Goal: Download file/media

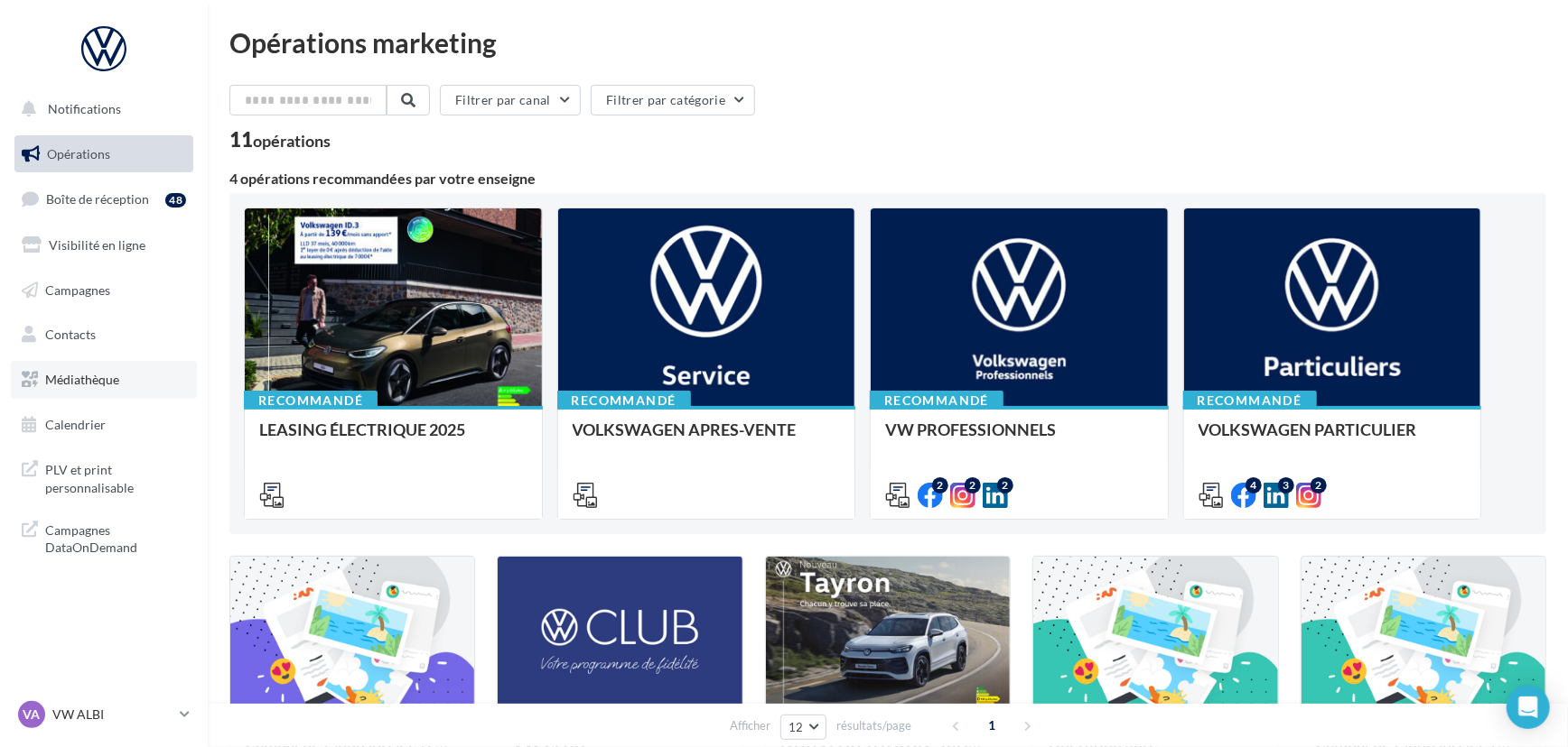
click at [80, 399] on ul "Opérations Boîte de réception 48 Visibilité en ligne Campagnes Contacts Médiath…" at bounding box center [104, 290] width 194 height 323
click at [105, 377] on span "Médiathèque" at bounding box center [82, 379] width 74 height 15
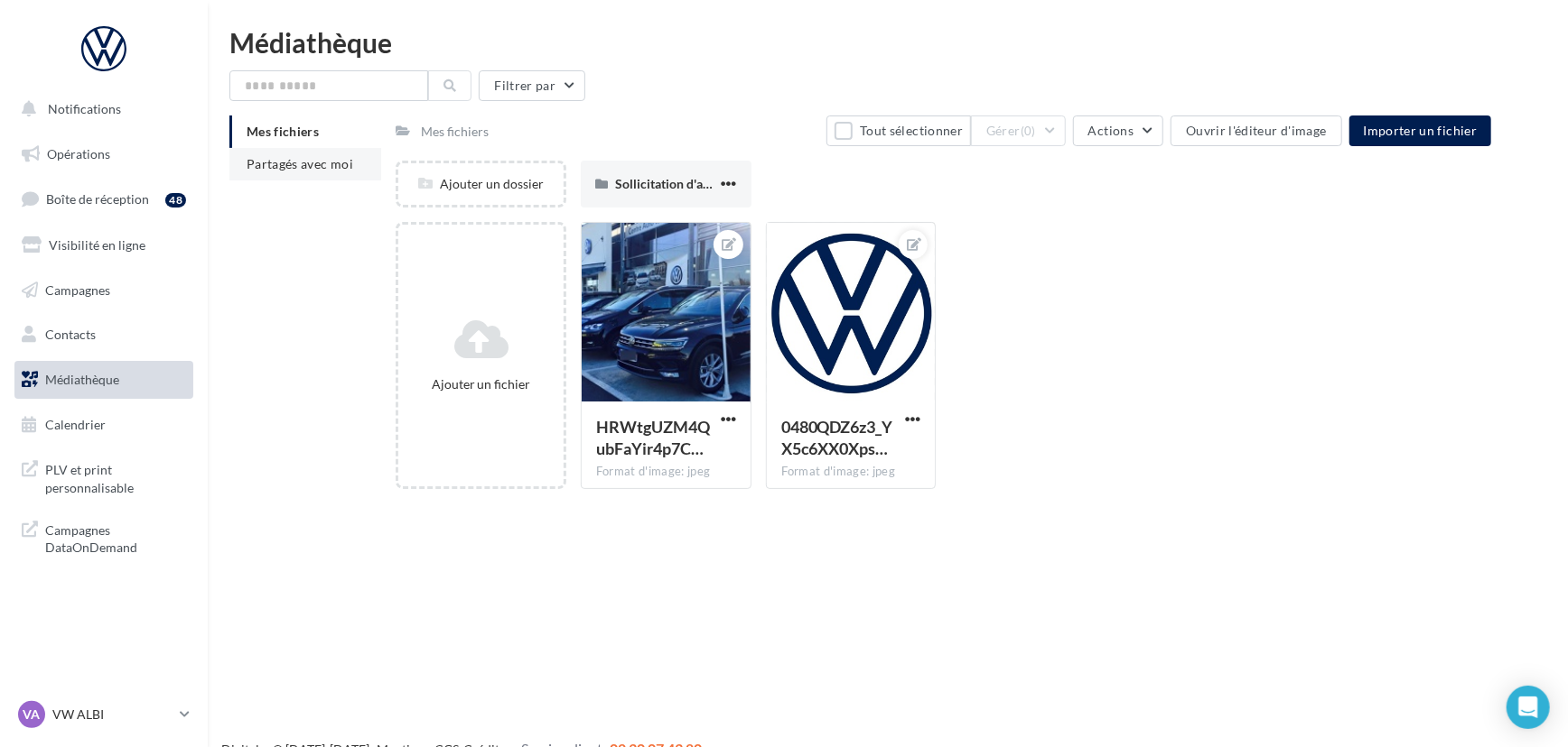
click at [279, 161] on span "Partagés avec moi" at bounding box center [300, 164] width 107 height 15
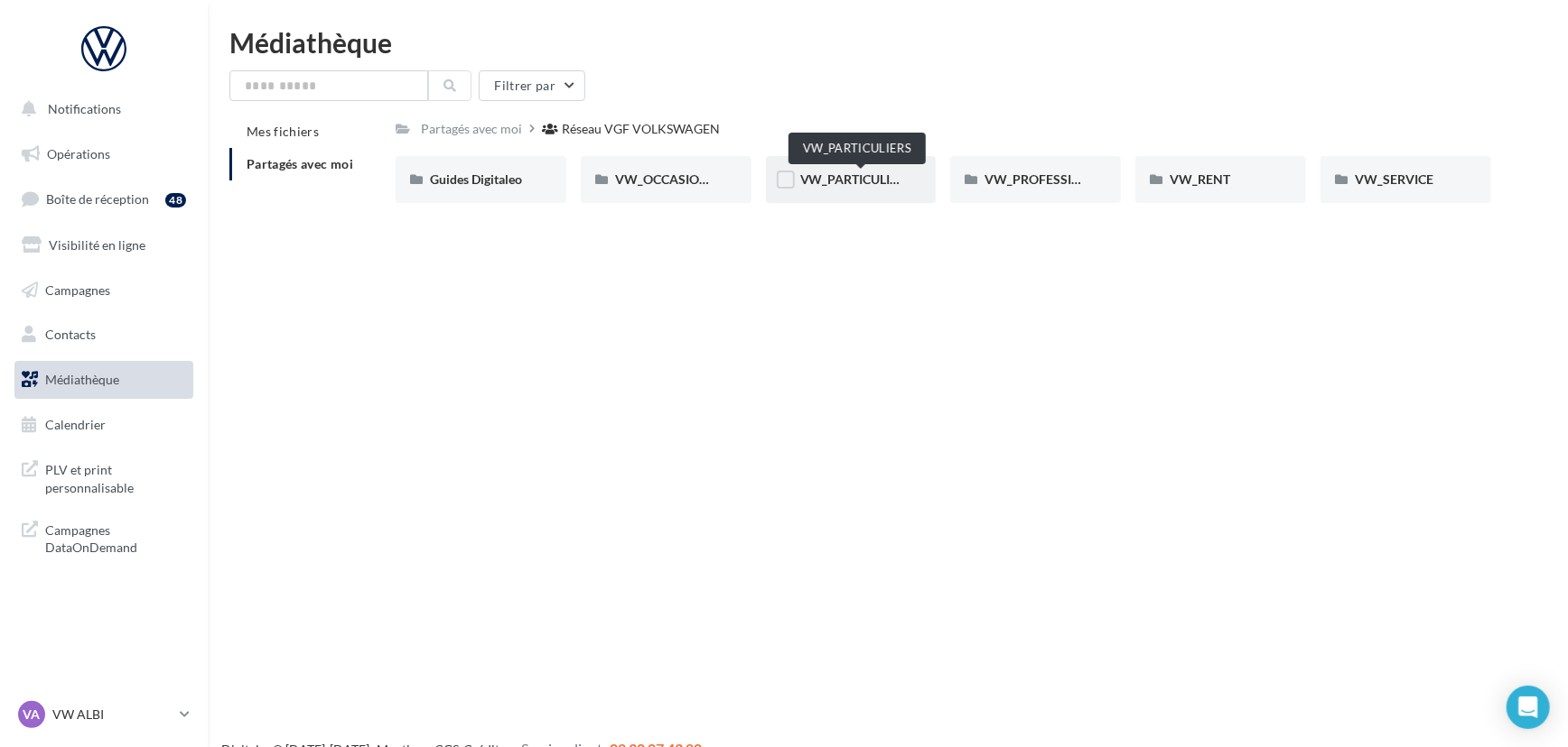
click at [856, 173] on span "VW_PARTICULIERS" at bounding box center [856, 179] width 113 height 15
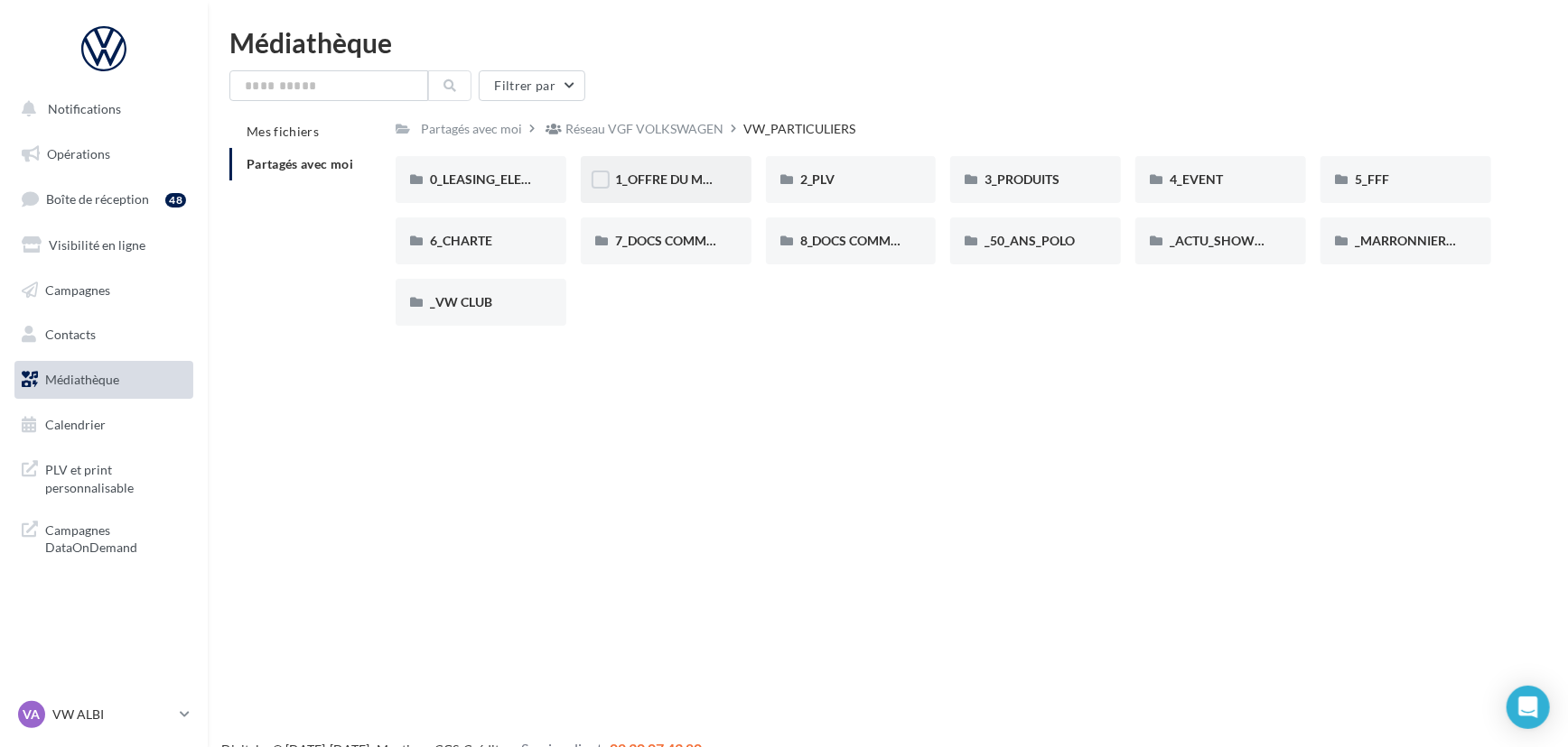
click at [705, 189] on div "1_OFFRE DU MOIS" at bounding box center [666, 179] width 102 height 18
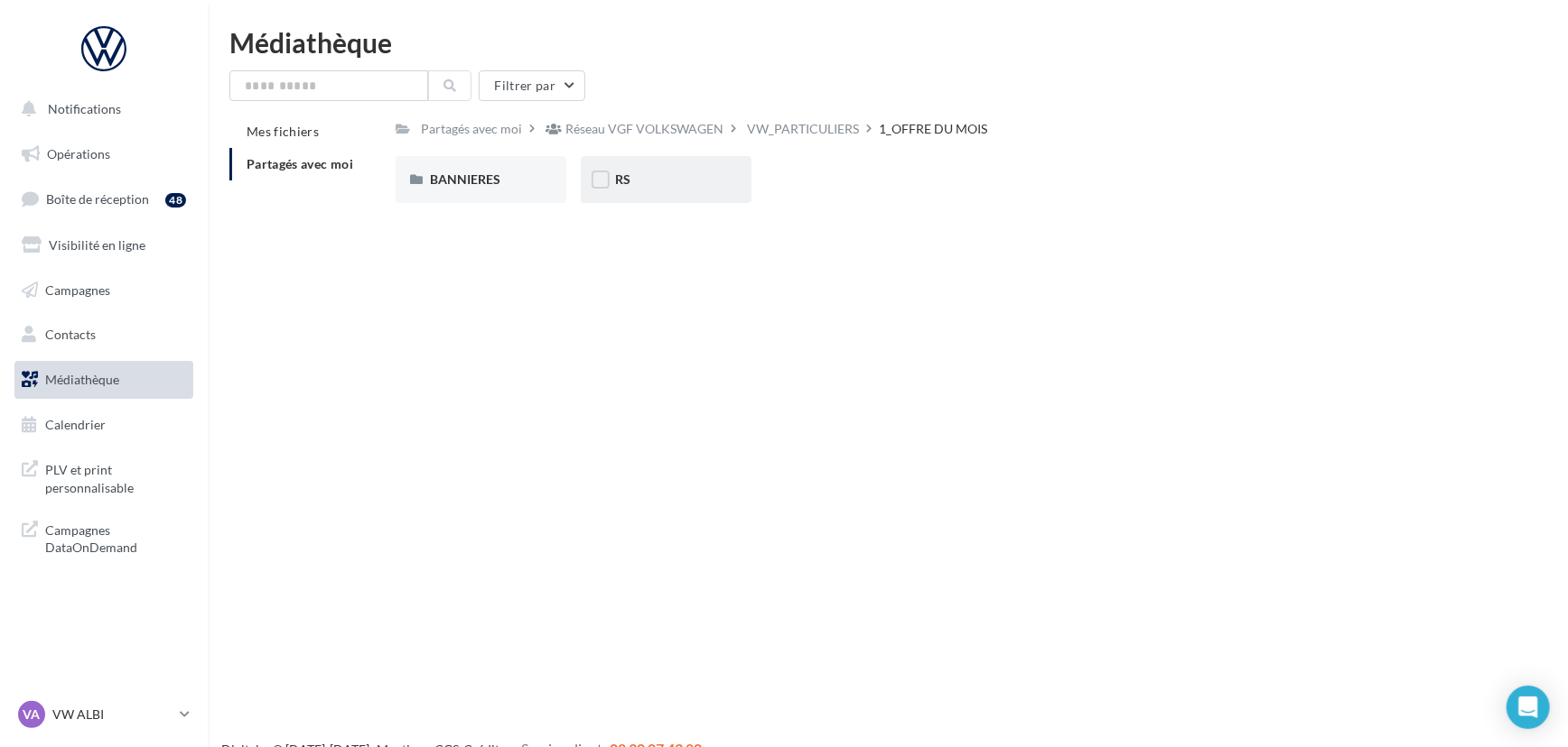
click at [665, 175] on div "RS" at bounding box center [666, 179] width 102 height 18
click at [460, 183] on span "AVEC [PERSON_NAME]" at bounding box center [498, 179] width 137 height 15
click at [460, 183] on div "ID.3" at bounding box center [481, 179] width 102 height 18
click at [661, 187] on span "T-CROSS" at bounding box center [640, 179] width 51 height 15
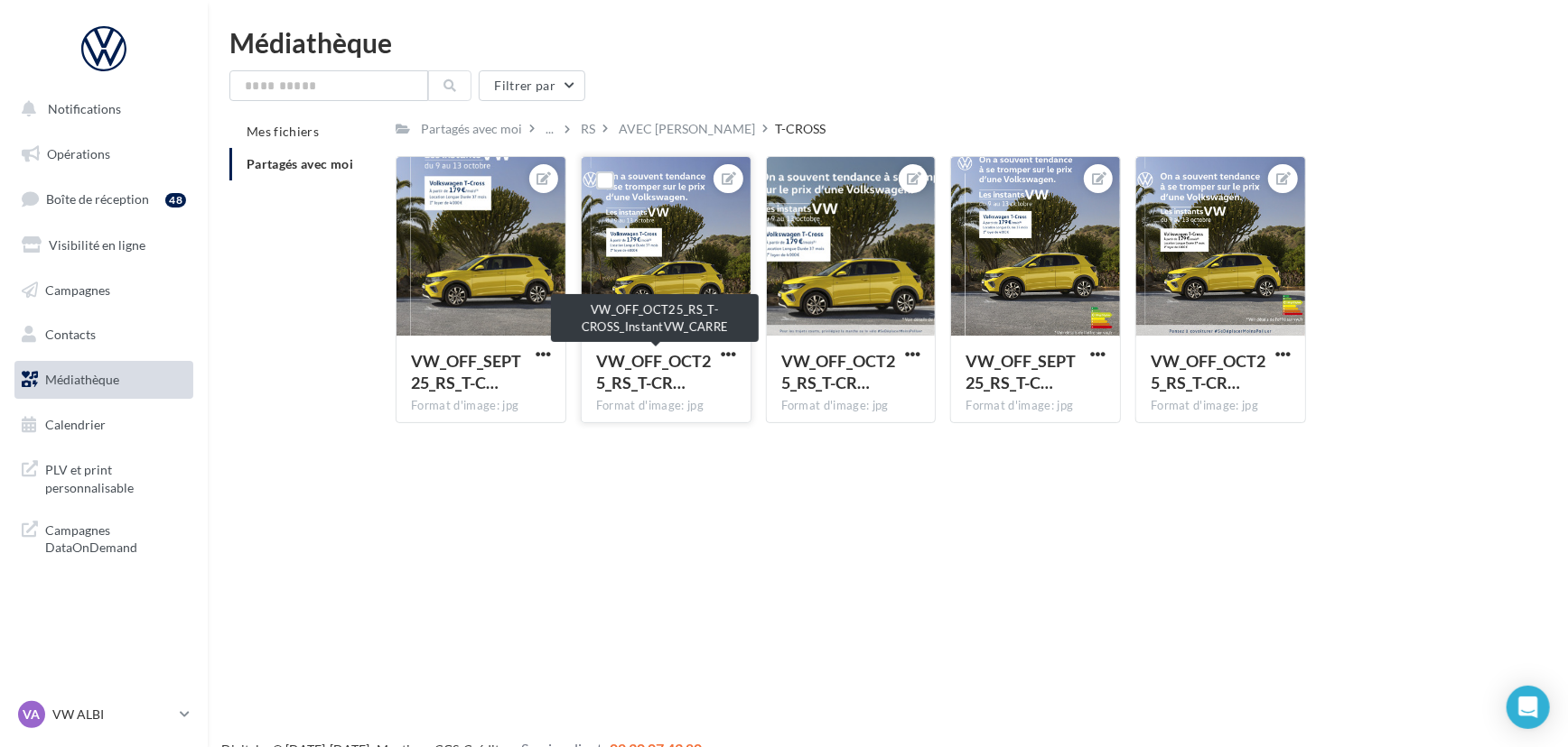
click at [701, 366] on span "VW_OFF_OCT25_RS_T-CR…" at bounding box center [653, 372] width 115 height 41
click at [734, 352] on span "button" at bounding box center [728, 354] width 15 height 15
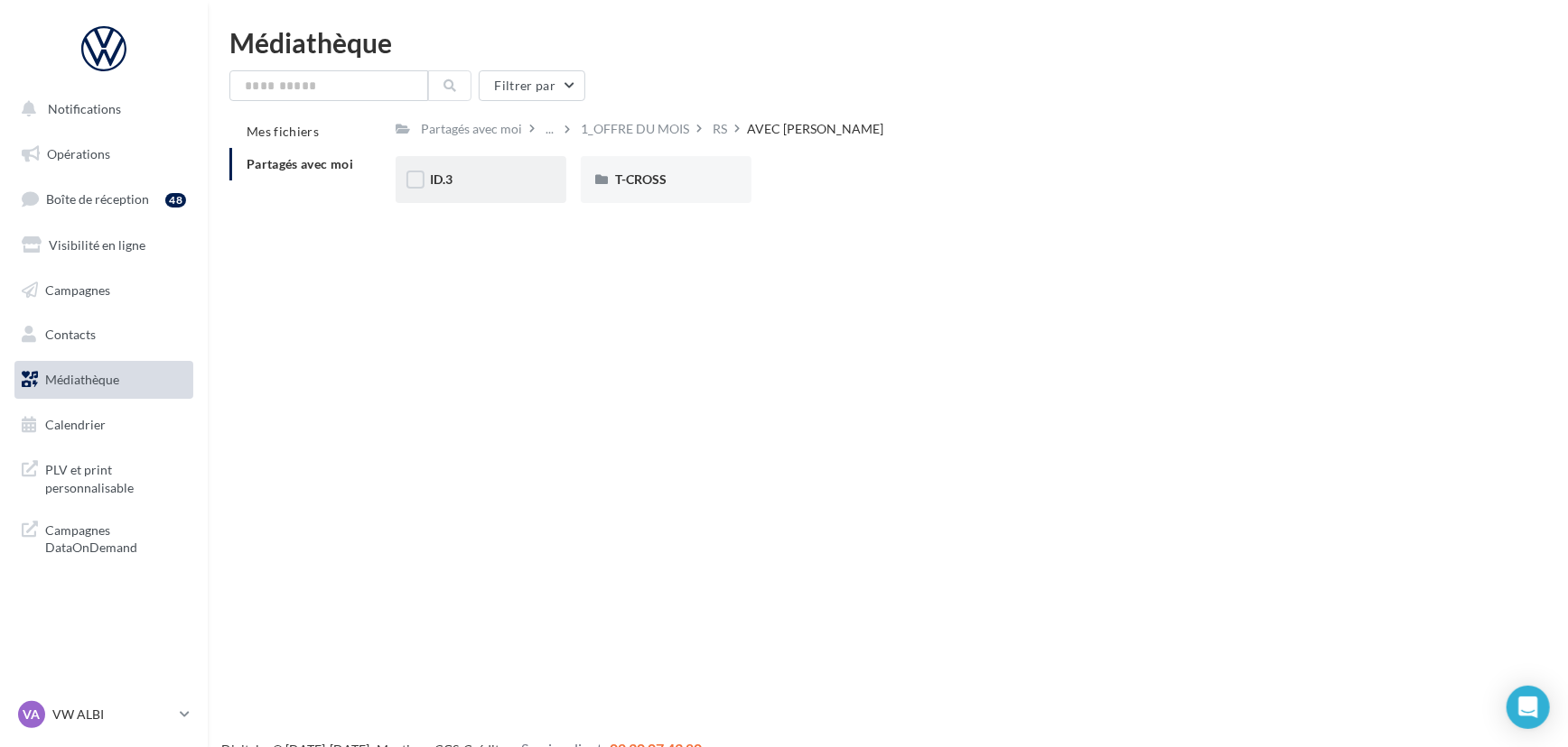
click at [457, 175] on div "ID.3" at bounding box center [481, 179] width 102 height 18
click at [657, 173] on span "SANS PO" at bounding box center [642, 179] width 54 height 15
click at [510, 179] on div "ID.3" at bounding box center [481, 179] width 102 height 18
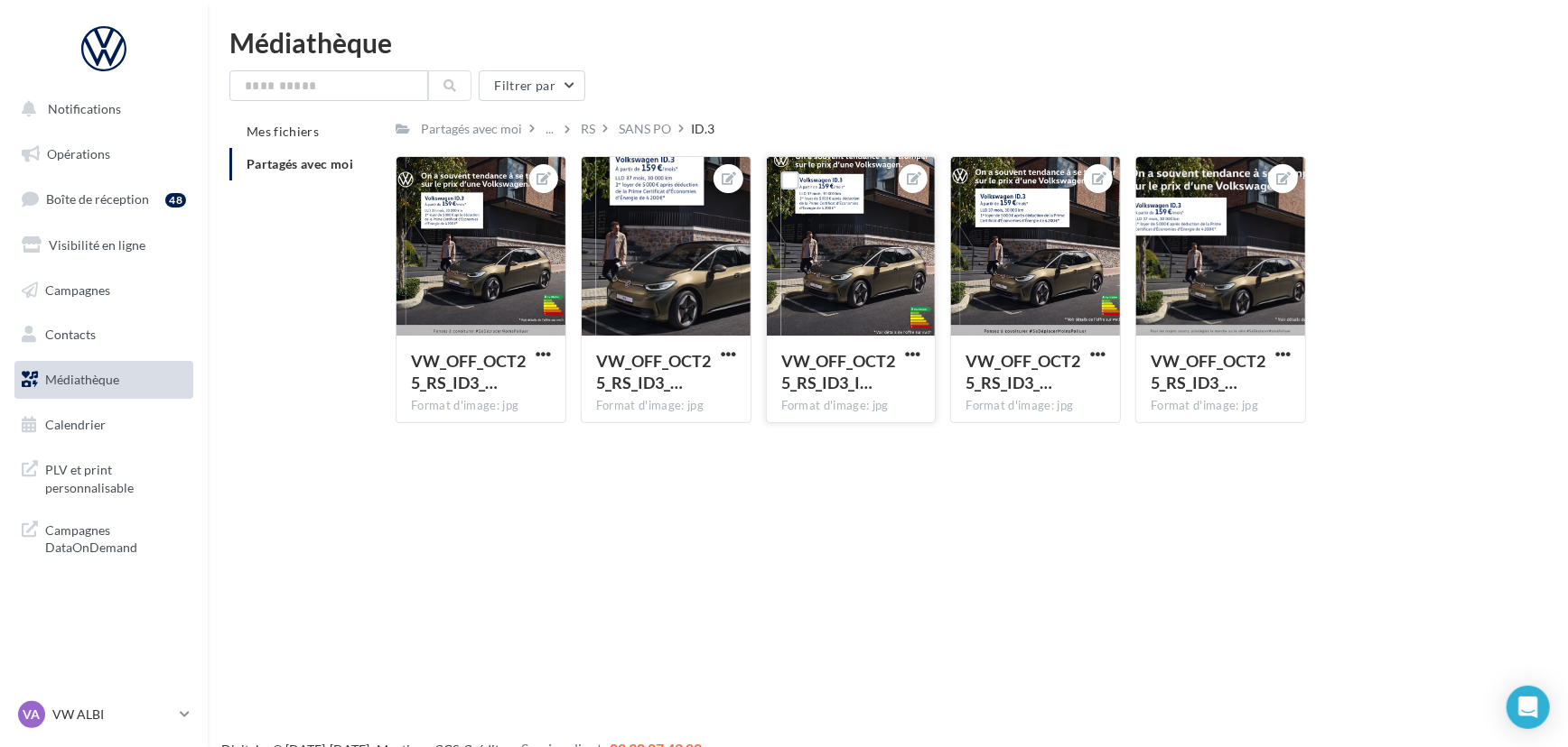
click at [875, 216] on div at bounding box center [850, 247] width 169 height 181
click at [919, 353] on span "button" at bounding box center [913, 354] width 15 height 15
click at [804, 429] on button "Télécharger" at bounding box center [828, 436] width 191 height 47
click at [69, 146] on span "Opérations" at bounding box center [79, 154] width 64 height 15
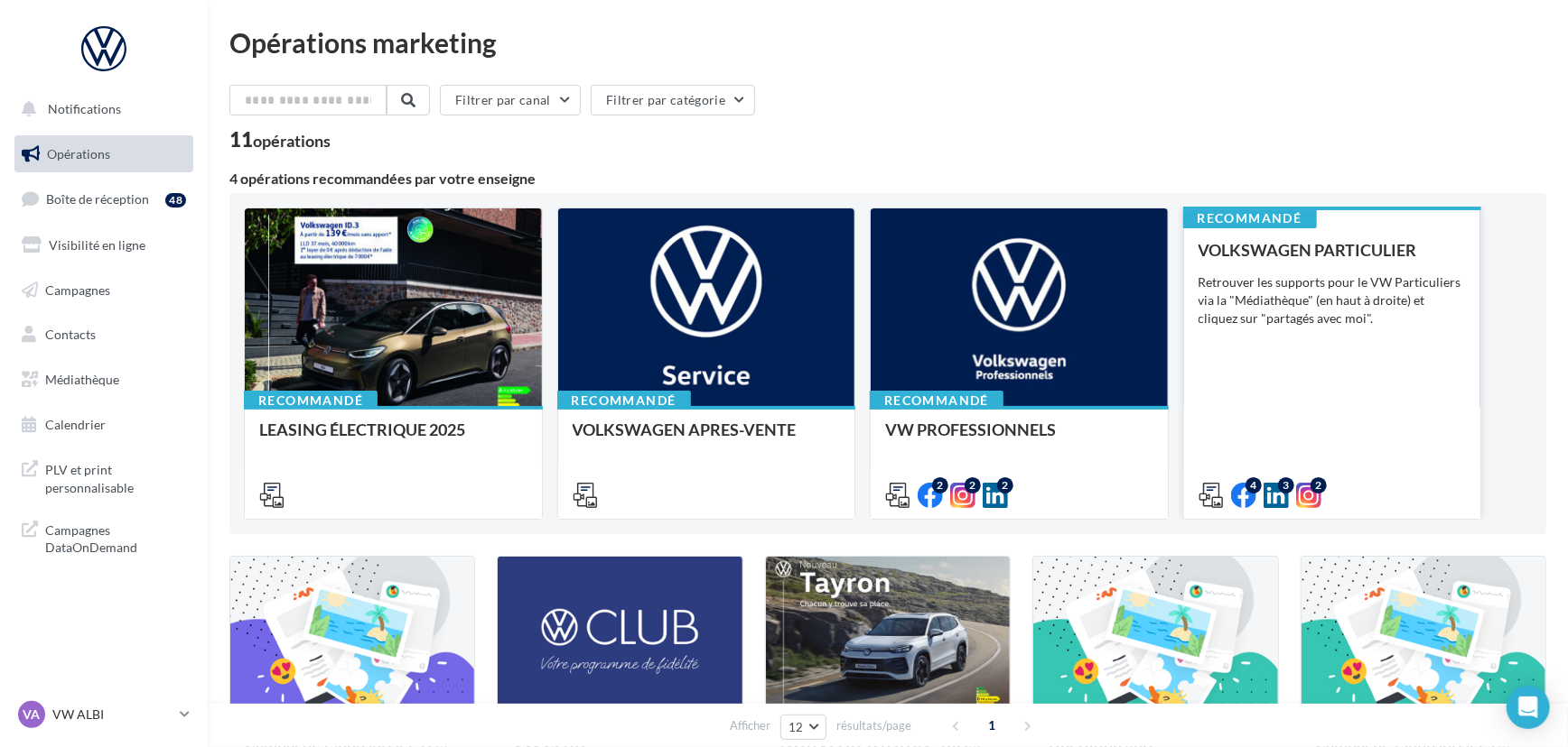
click at [1201, 316] on div "Retrouver les supports pour le VW Particuliers via la "Médiathèque" (en haut à …" at bounding box center [1332, 300] width 268 height 54
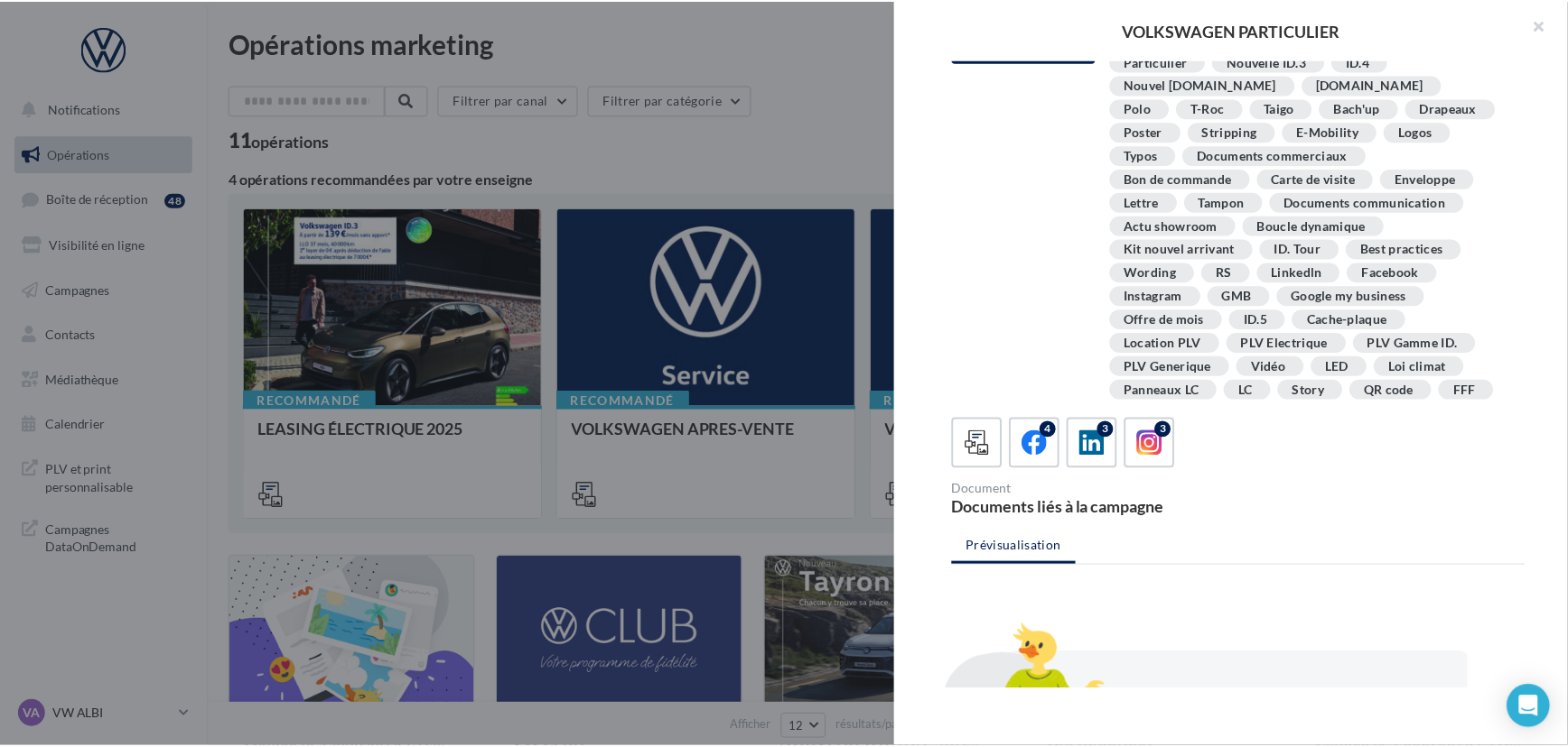
scroll to position [164, 0]
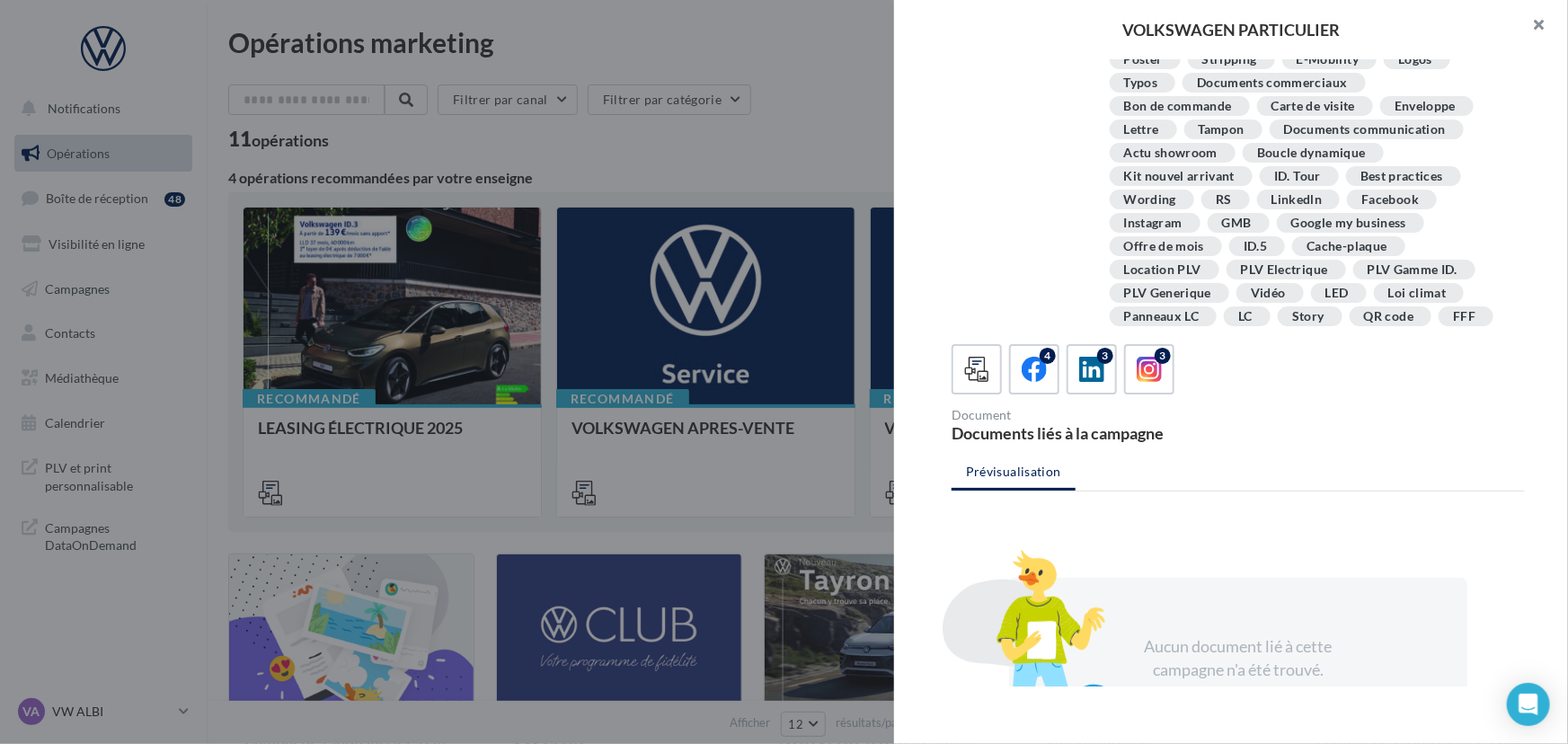
click at [1544, 22] on button "button" at bounding box center [1532, 27] width 72 height 54
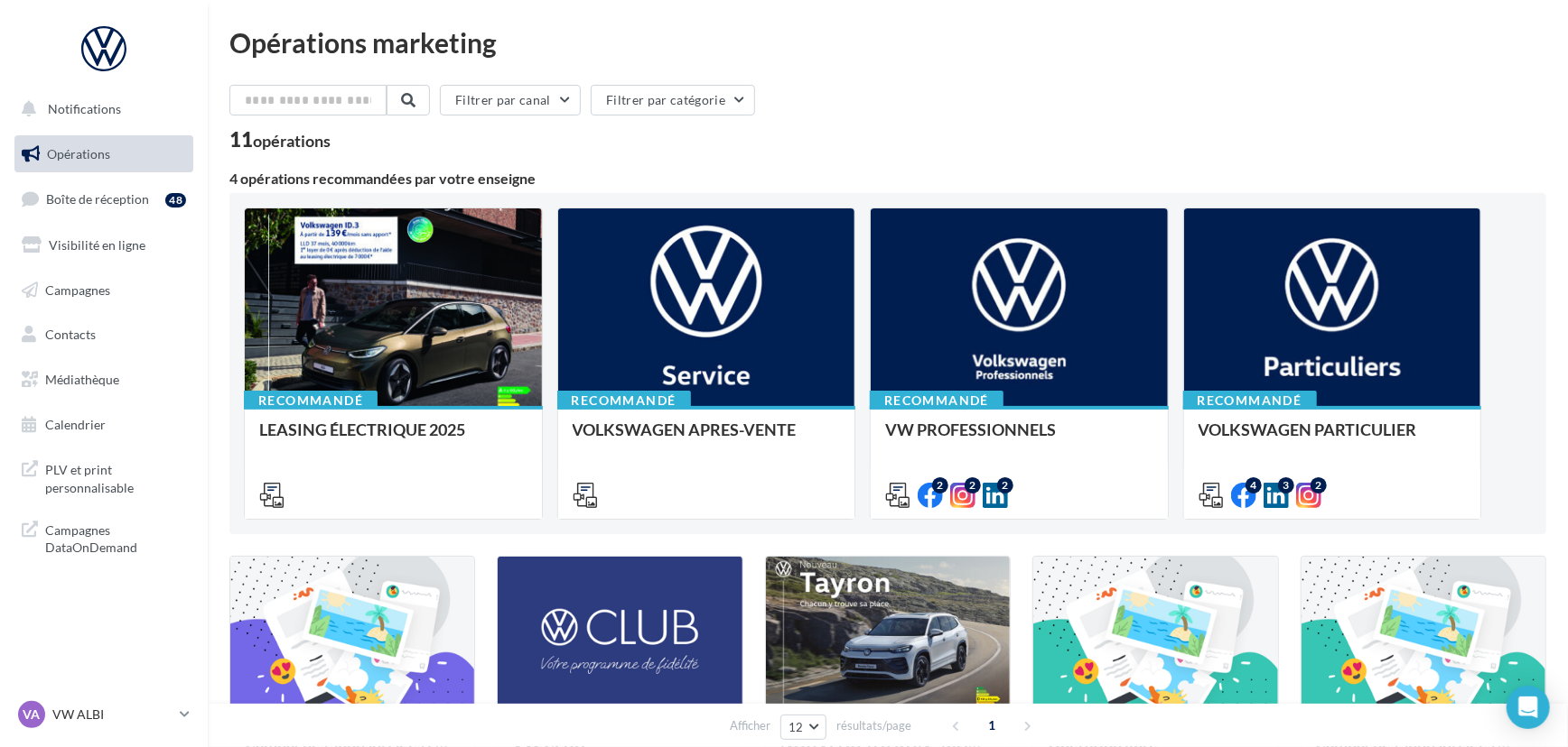
click at [1025, 37] on div "Opérations marketing" at bounding box center [887, 42] width 1317 height 27
click at [1294, 169] on div "Filtrer par canal Filtrer par catégorie 11 opérations 4 opérations recommandées…" at bounding box center [887, 637] width 1317 height 1105
click at [1319, 167] on div "Filtrer par canal Filtrer par catégorie 11 opérations 4 opérations recommandées…" at bounding box center [887, 637] width 1317 height 1105
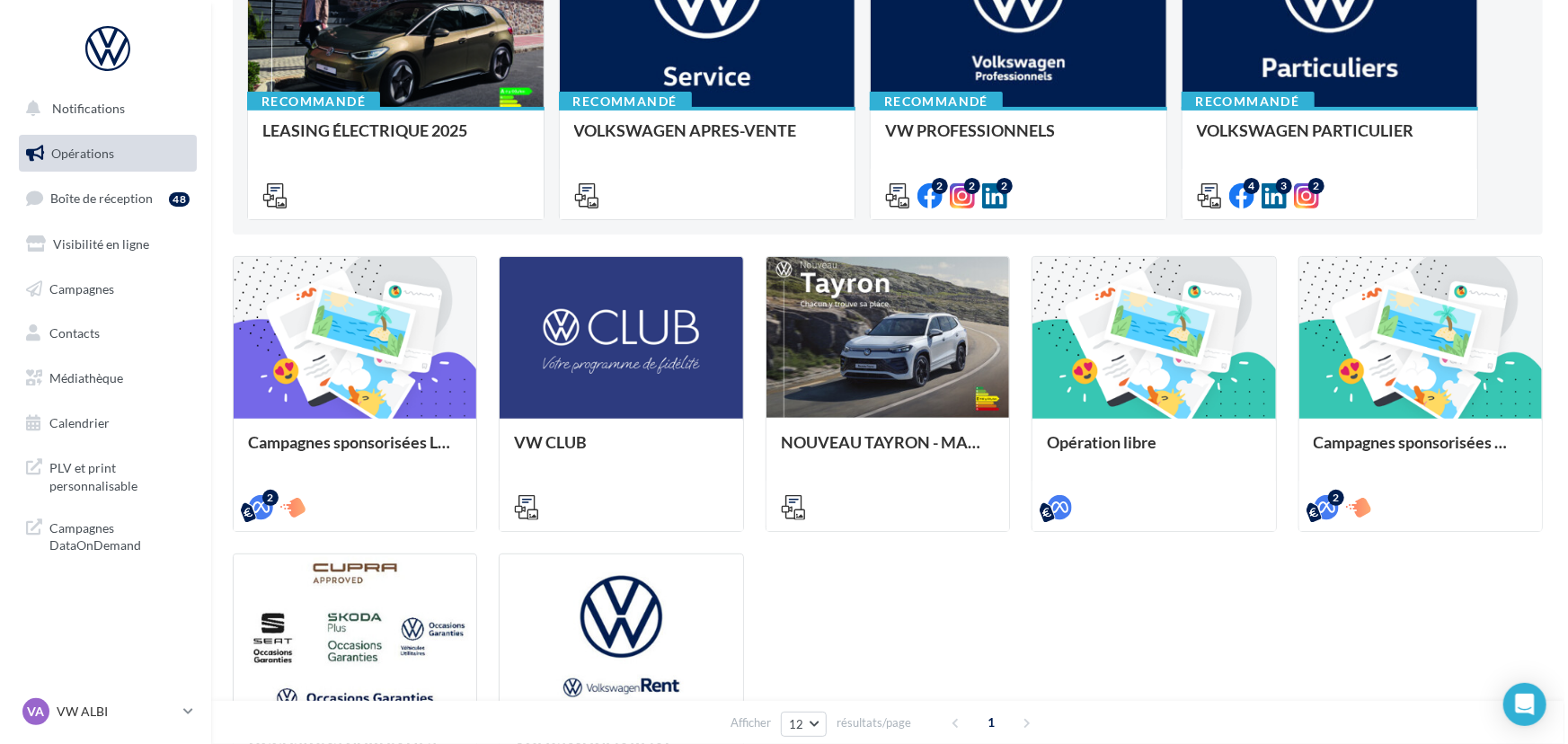
scroll to position [326, 0]
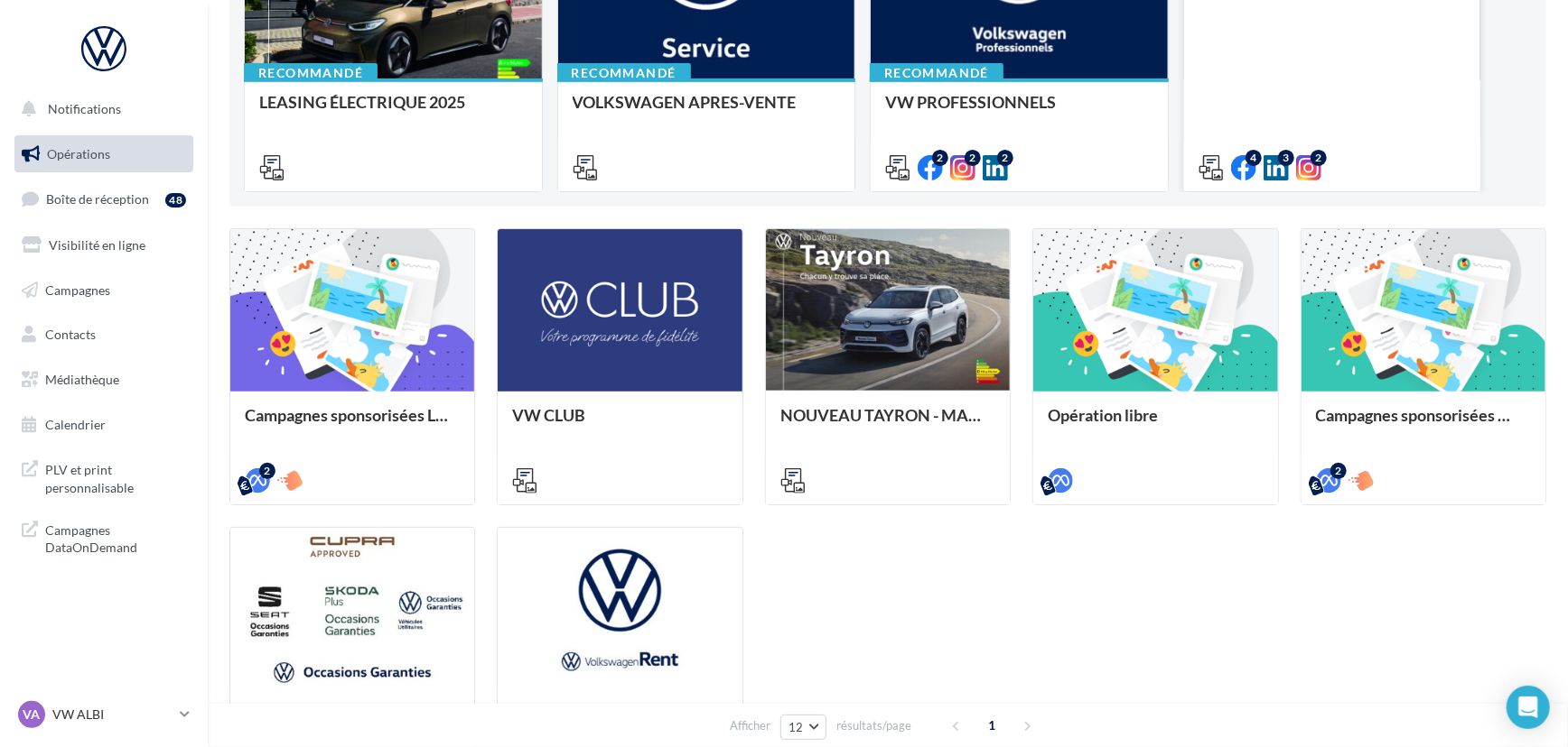
click at [1282, 102] on div "VOLKSWAGEN PARTICULIER Retrouver les supports pour le VW Particuliers via la "M…" at bounding box center [1332, 44] width 268 height 262
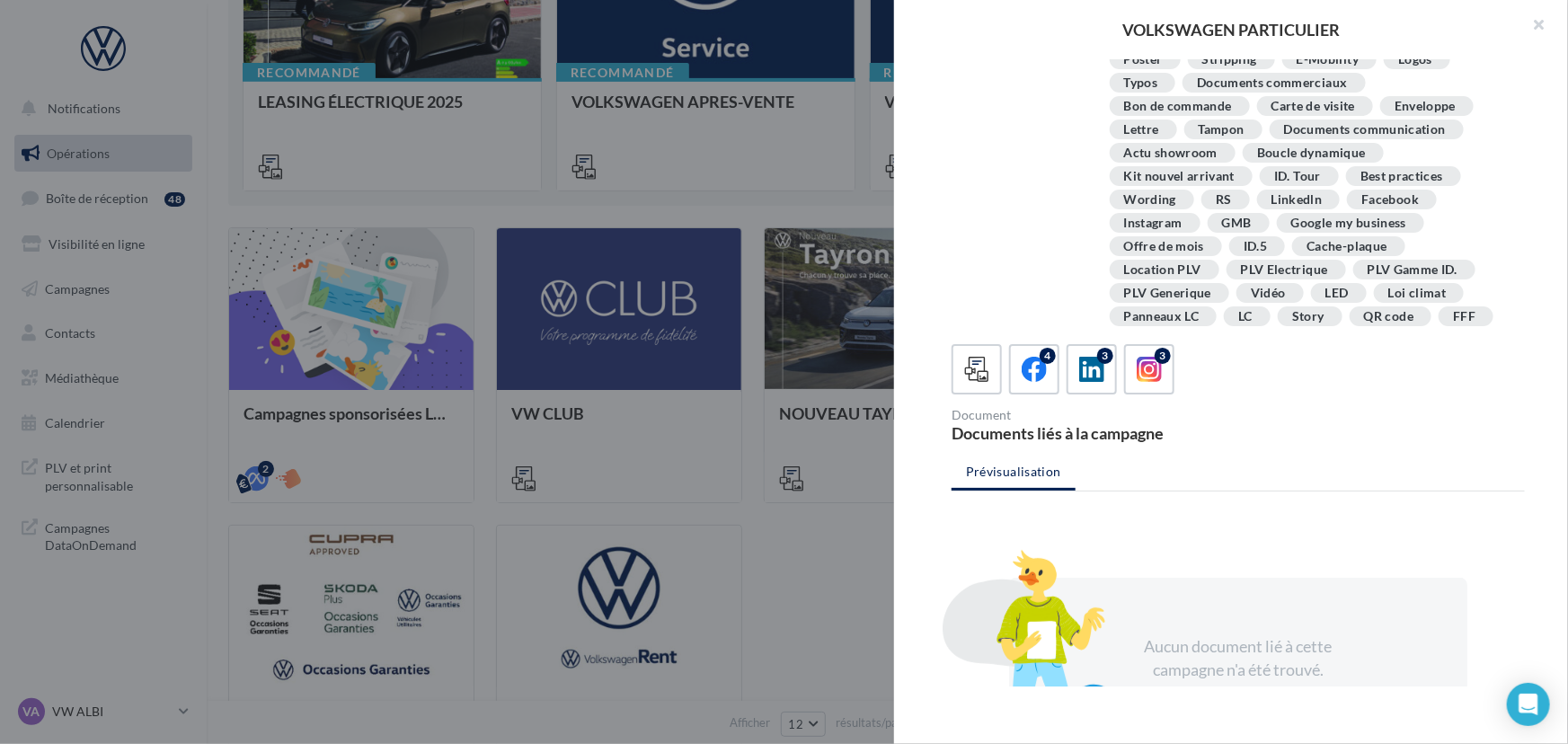
scroll to position [81, 0]
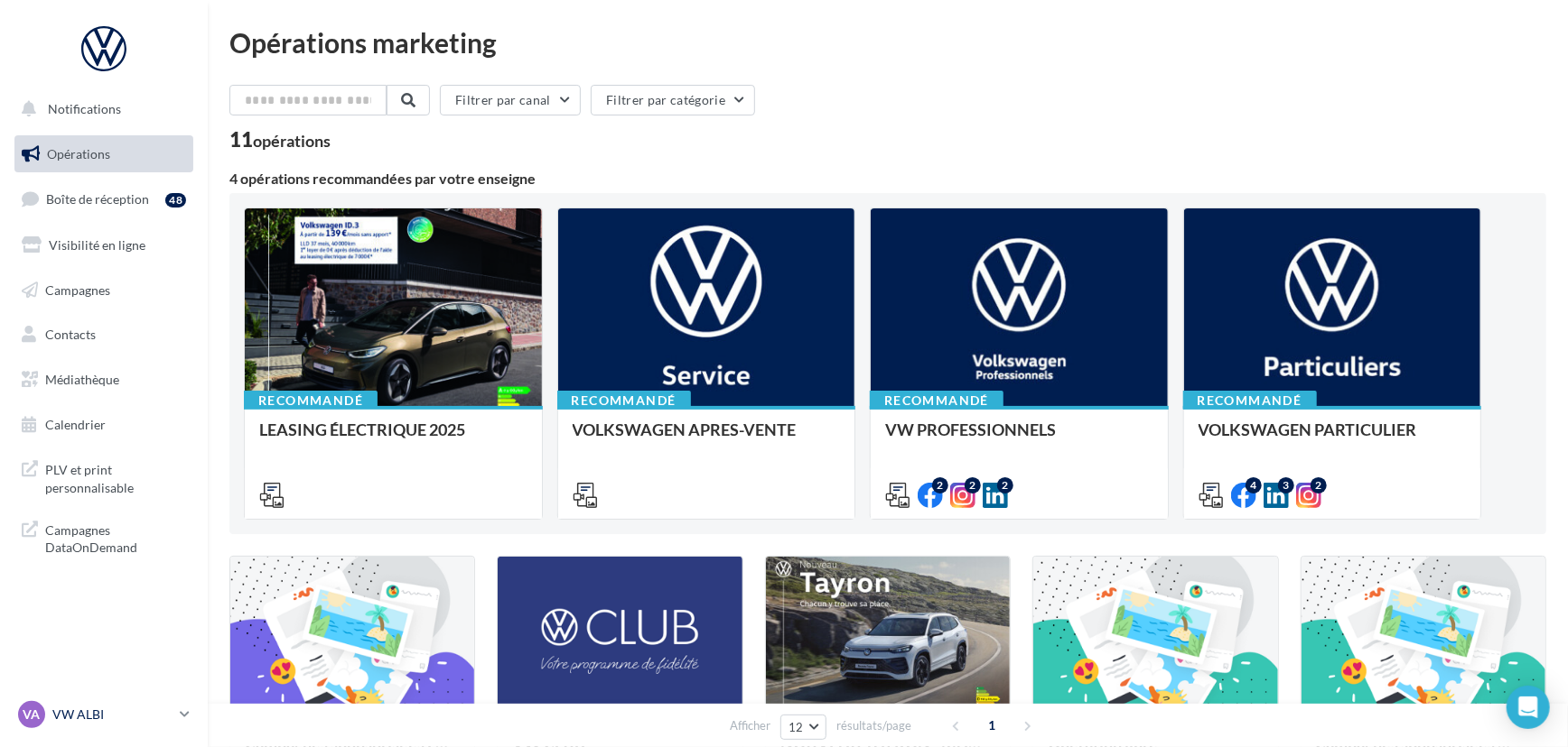
click at [115, 730] on link "VA VW ALBI vw-alb-cos" at bounding box center [104, 715] width 179 height 35
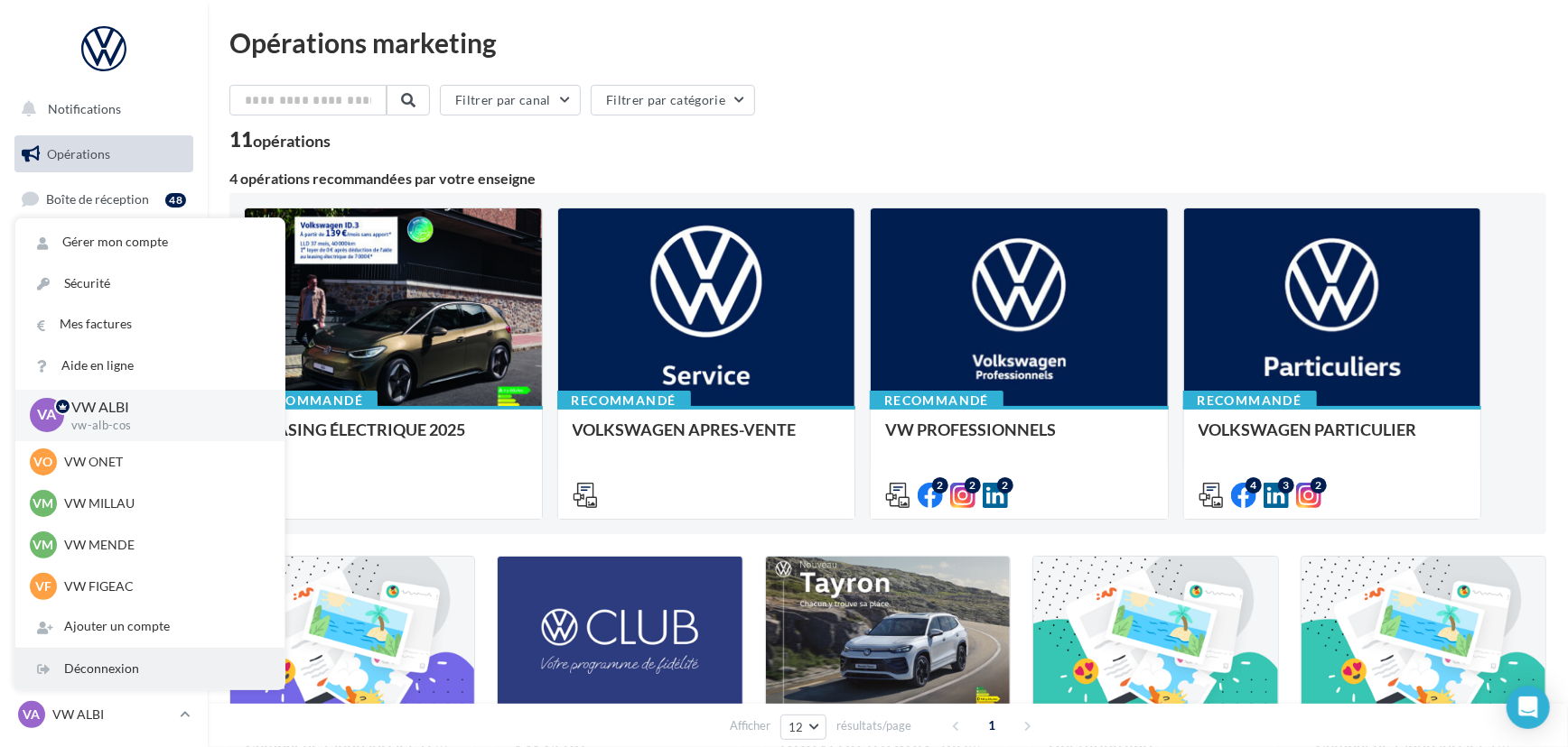
click at [121, 658] on div "Déconnexion" at bounding box center [149, 669] width 269 height 40
